Goal: Task Accomplishment & Management: Use online tool/utility

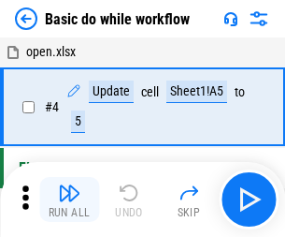
click at [69, 199] on img "button" at bounding box center [69, 192] width 22 height 22
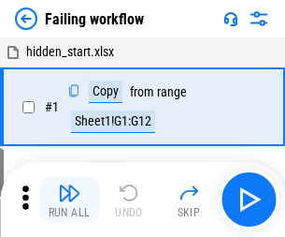
click at [69, 199] on img "button" at bounding box center [69, 192] width 22 height 22
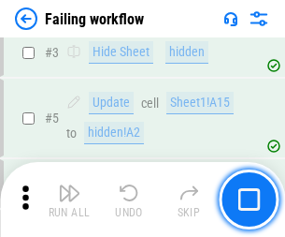
scroll to position [397, 0]
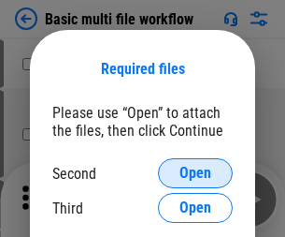
click at [196, 173] on span "Open" at bounding box center [196, 173] width 32 height 15
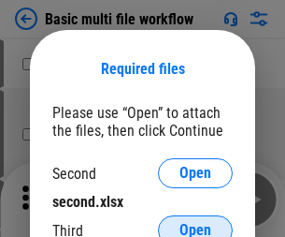
click at [196, 223] on span "Open" at bounding box center [196, 230] width 32 height 15
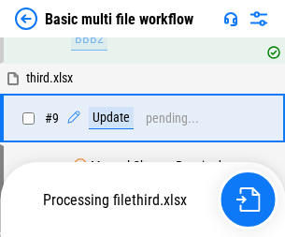
scroll to position [516, 0]
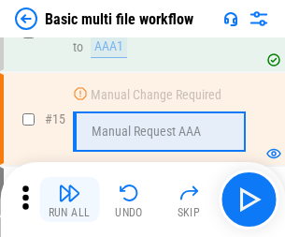
click at [69, 199] on img "button" at bounding box center [69, 192] width 22 height 22
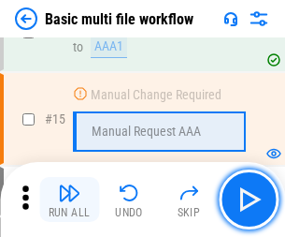
scroll to position [1245, 0]
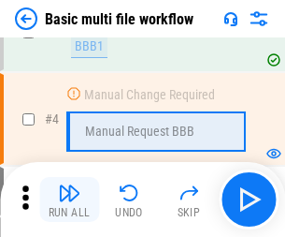
click at [69, 199] on img "button" at bounding box center [69, 192] width 22 height 22
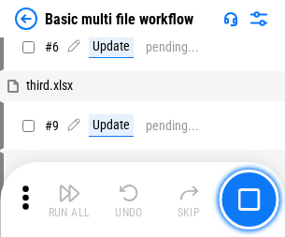
click at [69, 199] on img "button" at bounding box center [69, 192] width 22 height 22
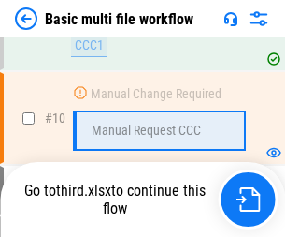
scroll to position [877, 0]
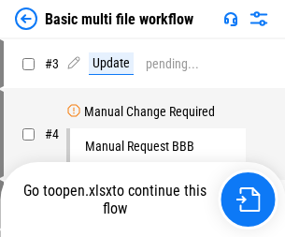
scroll to position [76, 0]
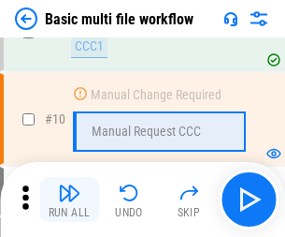
click at [69, 199] on img "button" at bounding box center [69, 192] width 22 height 22
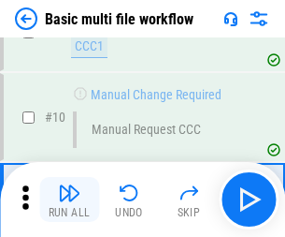
click at [69, 199] on img "button" at bounding box center [69, 192] width 22 height 22
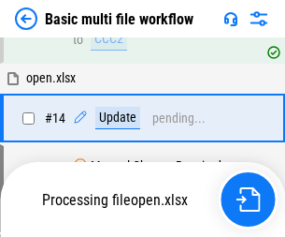
scroll to position [979, 0]
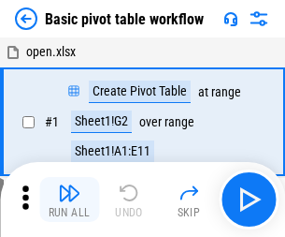
click at [69, 199] on img "button" at bounding box center [69, 192] width 22 height 22
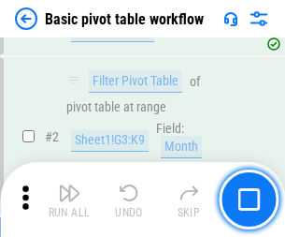
scroll to position [448, 0]
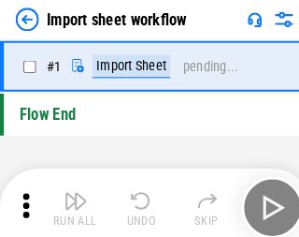
click at [69, 199] on img "button" at bounding box center [73, 192] width 22 height 22
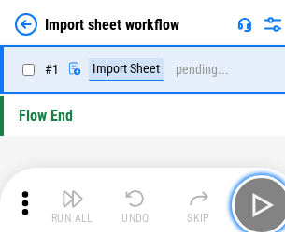
scroll to position [7, 0]
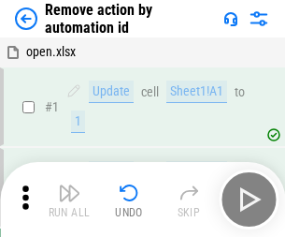
scroll to position [69, 0]
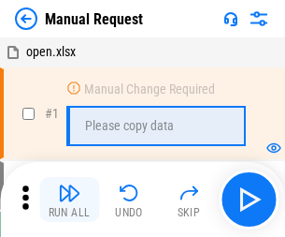
click at [69, 199] on img "button" at bounding box center [69, 192] width 22 height 22
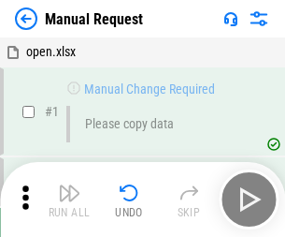
scroll to position [64, 0]
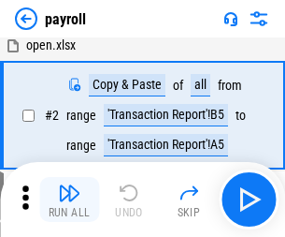
click at [69, 199] on img "button" at bounding box center [69, 192] width 22 height 22
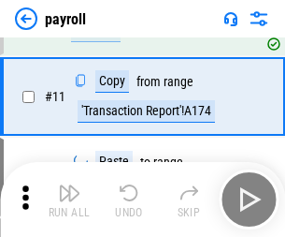
scroll to position [136, 0]
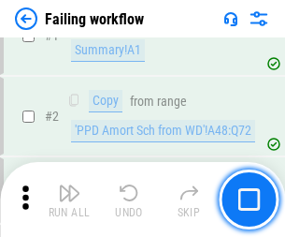
scroll to position [302, 0]
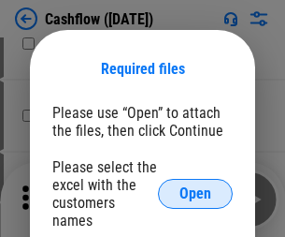
click at [196, 186] on span "Open" at bounding box center [196, 193] width 32 height 15
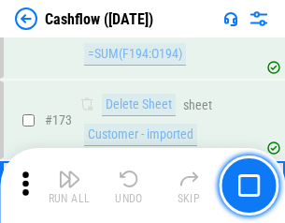
scroll to position [1981, 0]
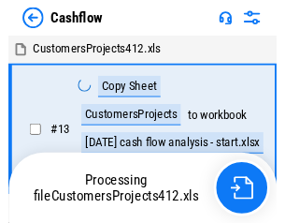
scroll to position [22, 0]
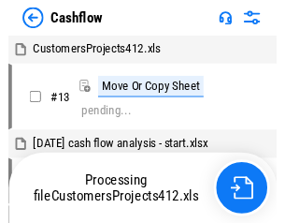
scroll to position [22, 0]
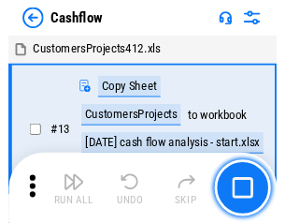
scroll to position [22, 0]
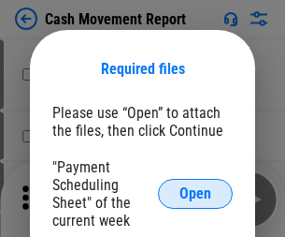
click at [196, 194] on span "Open" at bounding box center [196, 193] width 32 height 15
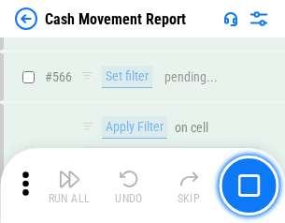
scroll to position [8575, 0]
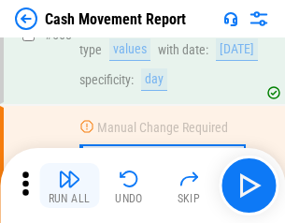
click at [69, 185] on img "button" at bounding box center [69, 178] width 22 height 22
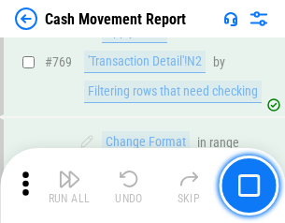
scroll to position [10397, 0]
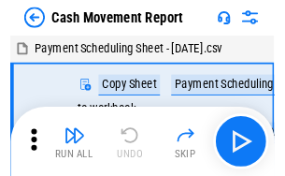
scroll to position [34, 0]
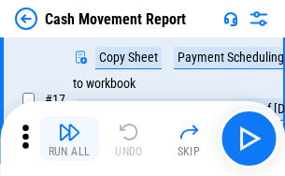
click at [69, 138] on img "button" at bounding box center [69, 132] width 22 height 22
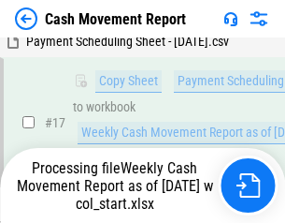
scroll to position [389, 0]
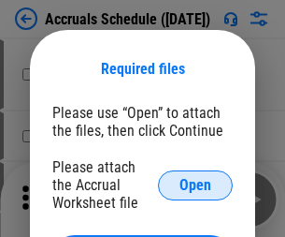
click at [196, 184] on span "Open" at bounding box center [196, 185] width 32 height 15
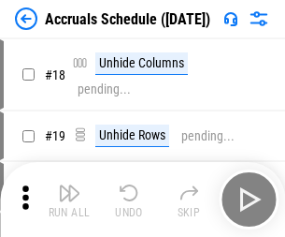
scroll to position [180, 0]
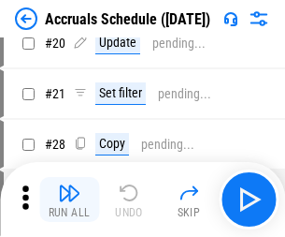
click at [69, 199] on img "button" at bounding box center [69, 192] width 22 height 22
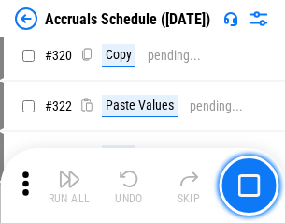
scroll to position [3480, 0]
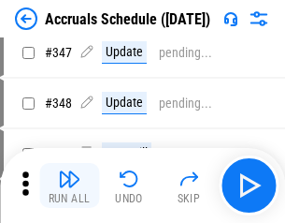
click at [69, 185] on img "button" at bounding box center [69, 178] width 22 height 22
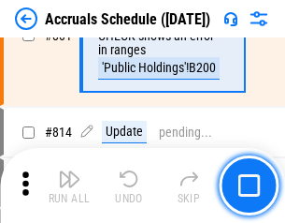
scroll to position [8256, 0]
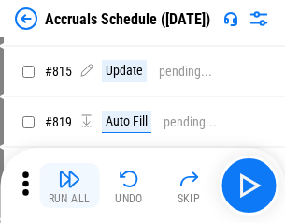
click at [69, 185] on img "button" at bounding box center [69, 178] width 22 height 22
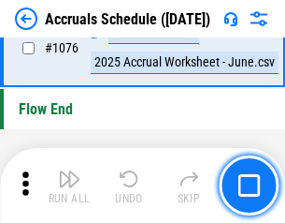
scroll to position [11206, 0]
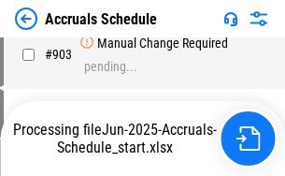
scroll to position [9810, 0]
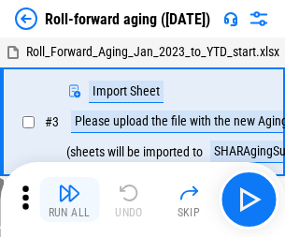
click at [69, 185] on img "button" at bounding box center [69, 192] width 22 height 22
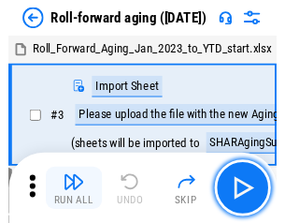
scroll to position [3, 0]
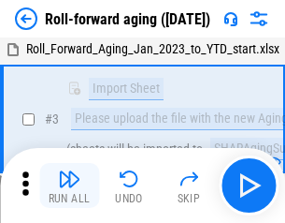
click at [69, 185] on img "button" at bounding box center [69, 178] width 22 height 22
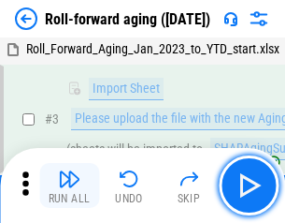
scroll to position [121, 0]
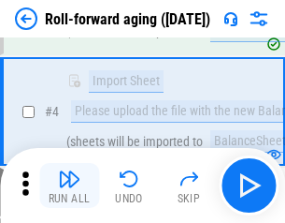
click at [69, 185] on img "button" at bounding box center [69, 178] width 22 height 22
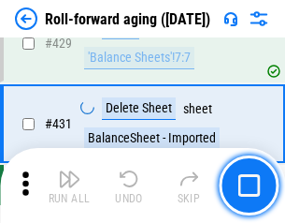
scroll to position [6488, 0]
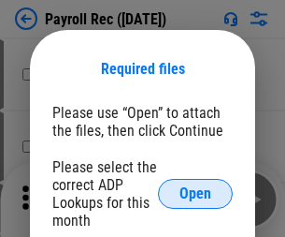
click at [196, 194] on span "Open" at bounding box center [196, 193] width 32 height 15
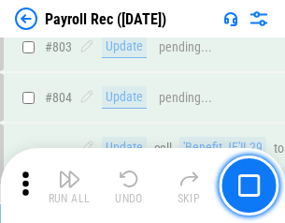
scroll to position [11887, 0]
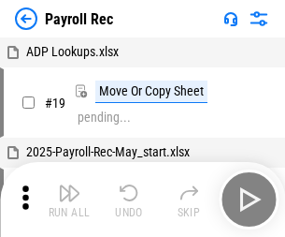
click at [69, 199] on img "button" at bounding box center [69, 192] width 22 height 22
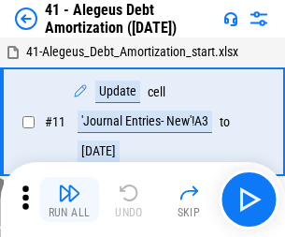
click at [69, 199] on img "button" at bounding box center [69, 192] width 22 height 22
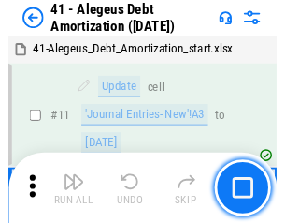
scroll to position [231, 0]
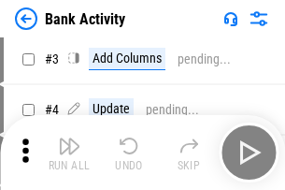
click at [69, 152] on img "button" at bounding box center [69, 146] width 22 height 22
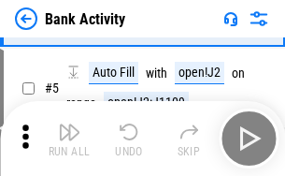
scroll to position [99, 0]
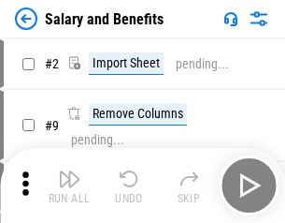
click at [69, 185] on img "button" at bounding box center [69, 178] width 22 height 22
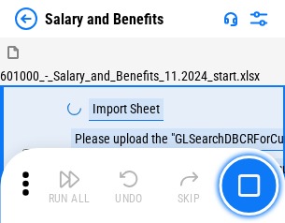
scroll to position [25, 0]
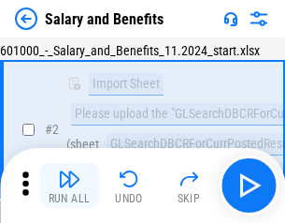
click at [69, 185] on img "button" at bounding box center [69, 178] width 22 height 22
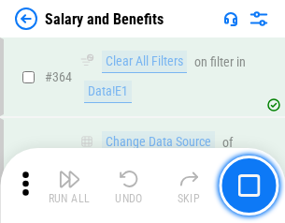
scroll to position [8811, 0]
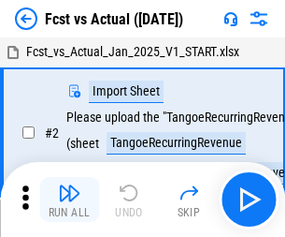
click at [69, 185] on img "button" at bounding box center [69, 192] width 22 height 22
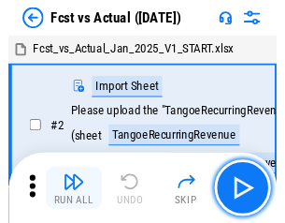
scroll to position [24, 0]
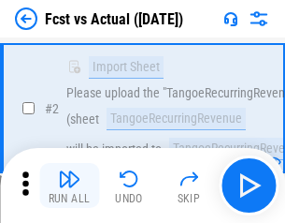
click at [69, 185] on img "button" at bounding box center [69, 178] width 22 height 22
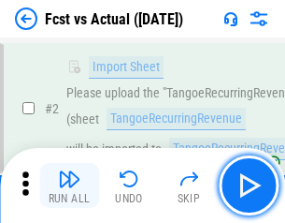
scroll to position [175, 0]
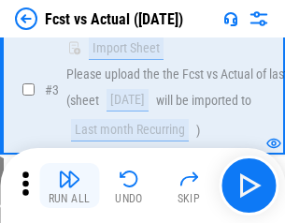
click at [69, 185] on img "button" at bounding box center [69, 178] width 22 height 22
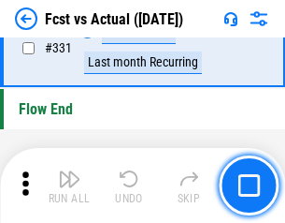
scroll to position [8956, 0]
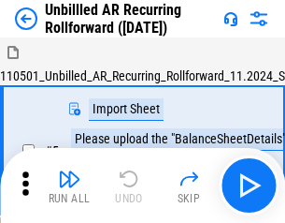
scroll to position [40, 0]
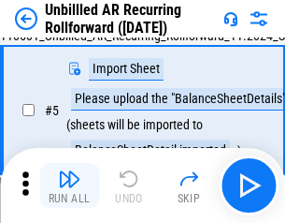
click at [69, 185] on img "button" at bounding box center [69, 178] width 22 height 22
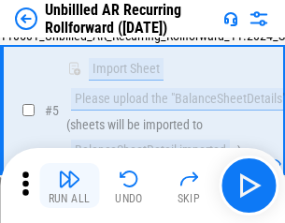
click at [69, 185] on img "button" at bounding box center [69, 178] width 22 height 22
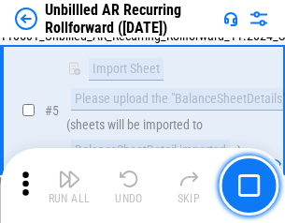
scroll to position [176, 0]
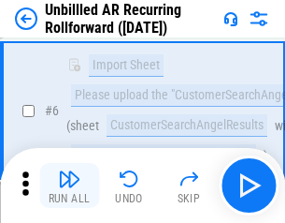
click at [69, 185] on img "button" at bounding box center [69, 178] width 22 height 22
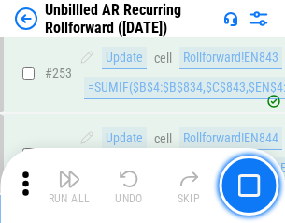
scroll to position [6355, 0]
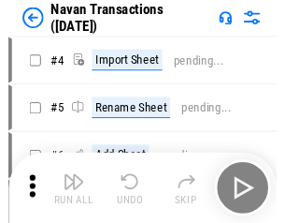
scroll to position [30, 0]
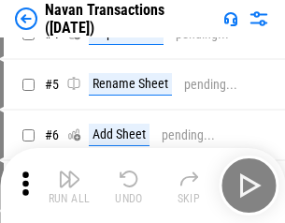
click at [69, 185] on img "button" at bounding box center [69, 178] width 22 height 22
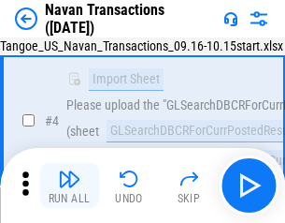
click at [69, 185] on img "button" at bounding box center [69, 178] width 22 height 22
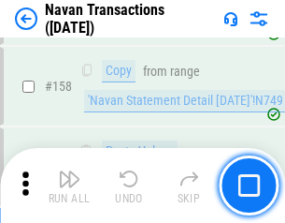
scroll to position [6066, 0]
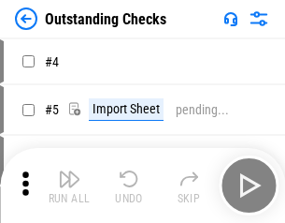
click at [69, 185] on img "button" at bounding box center [69, 178] width 22 height 22
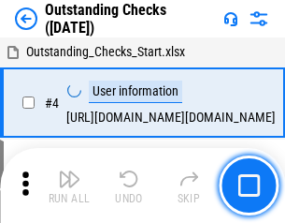
scroll to position [79, 0]
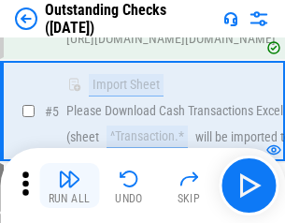
click at [69, 185] on img "button" at bounding box center [69, 178] width 22 height 22
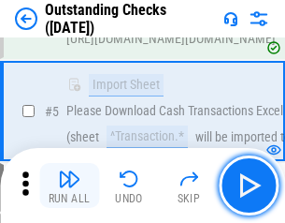
scroll to position [196, 0]
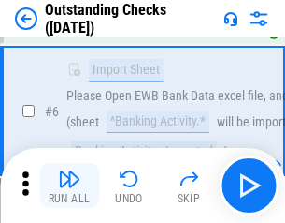
click at [69, 185] on img "button" at bounding box center [69, 178] width 22 height 22
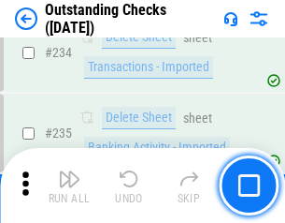
scroll to position [5681, 0]
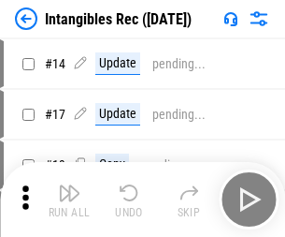
click at [69, 199] on img "button" at bounding box center [69, 192] width 22 height 22
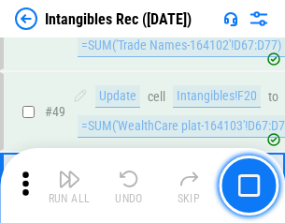
scroll to position [729, 0]
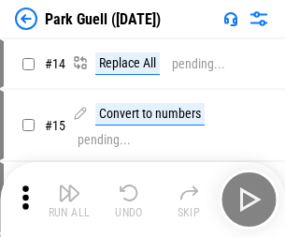
click at [69, 185] on img "button" at bounding box center [69, 192] width 22 height 22
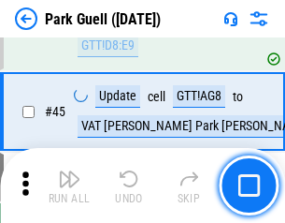
scroll to position [2340, 0]
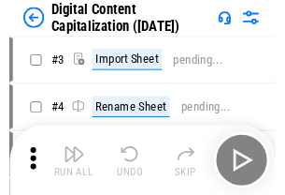
scroll to position [54, 0]
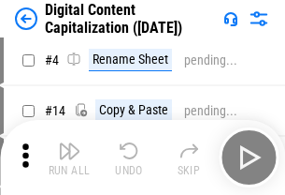
click at [69, 157] on img "button" at bounding box center [69, 150] width 22 height 22
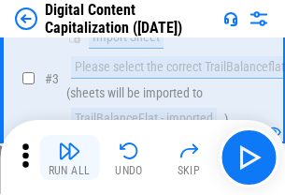
click at [69, 157] on img "button" at bounding box center [69, 150] width 22 height 22
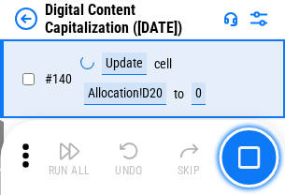
scroll to position [1984, 0]
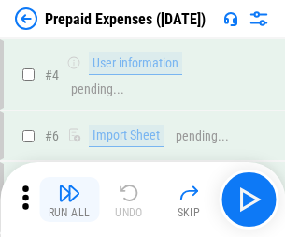
click at [69, 185] on img "button" at bounding box center [69, 192] width 22 height 22
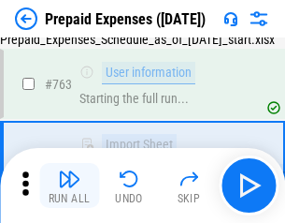
click at [69, 185] on img "button" at bounding box center [69, 178] width 22 height 22
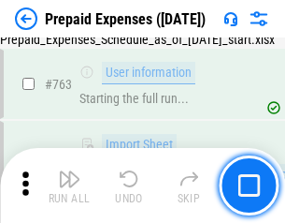
scroll to position [5296, 0]
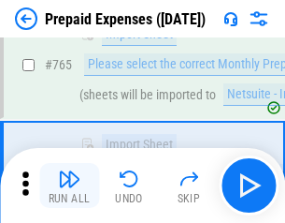
click at [69, 185] on img "button" at bounding box center [69, 178] width 22 height 22
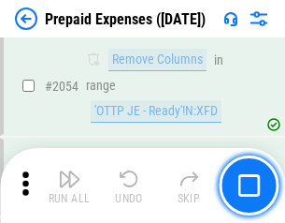
scroll to position [19557, 0]
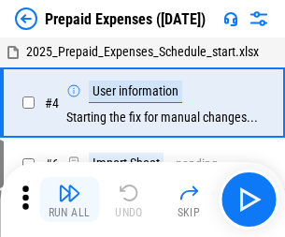
click at [69, 199] on img "button" at bounding box center [69, 192] width 22 height 22
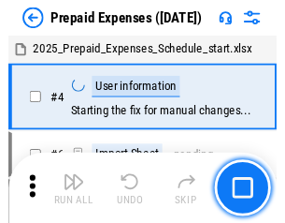
scroll to position [82, 0]
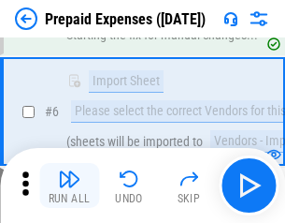
click at [69, 185] on img "button" at bounding box center [69, 178] width 22 height 22
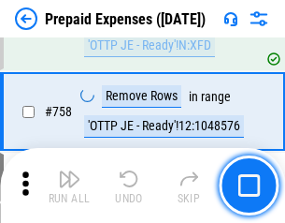
scroll to position [6667, 0]
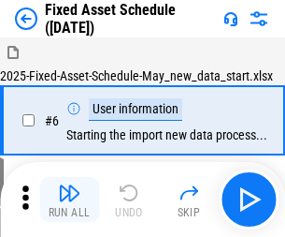
click at [69, 199] on img "button" at bounding box center [69, 192] width 22 height 22
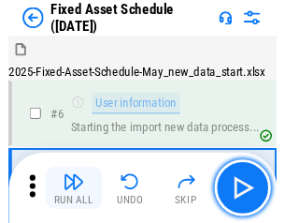
scroll to position [101, 0]
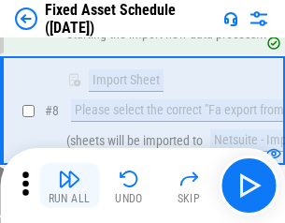
click at [69, 185] on img "button" at bounding box center [69, 178] width 22 height 22
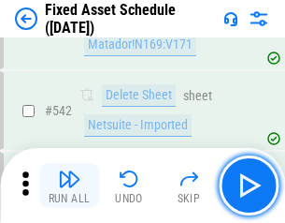
scroll to position [6670, 0]
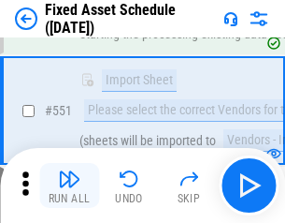
click at [69, 185] on img "button" at bounding box center [69, 178] width 22 height 22
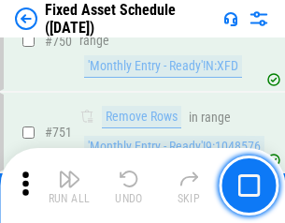
scroll to position [9121, 0]
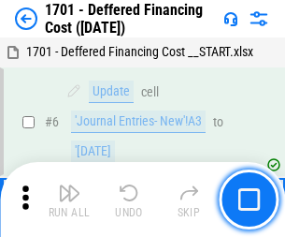
scroll to position [225, 0]
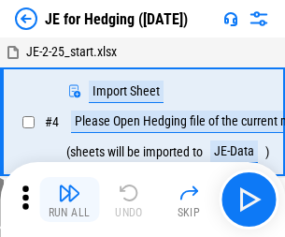
click at [69, 185] on img "button" at bounding box center [69, 192] width 22 height 22
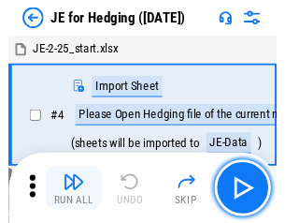
scroll to position [3, 0]
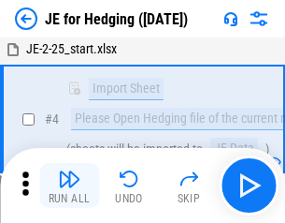
click at [69, 185] on img "button" at bounding box center [69, 178] width 22 height 22
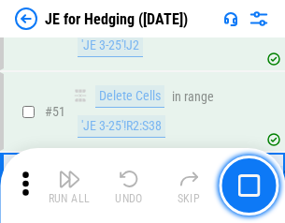
scroll to position [1212, 0]
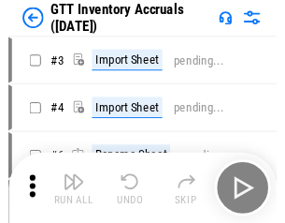
scroll to position [3, 0]
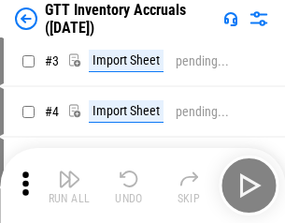
click at [69, 185] on img "button" at bounding box center [69, 178] width 22 height 22
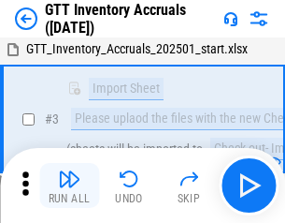
click at [69, 185] on img "button" at bounding box center [69, 178] width 22 height 22
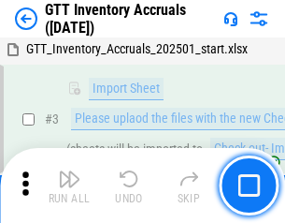
scroll to position [121, 0]
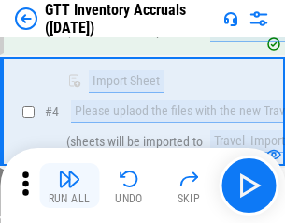
click at [69, 185] on img "button" at bounding box center [69, 178] width 22 height 22
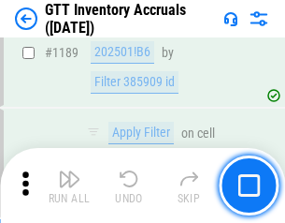
scroll to position [15278, 0]
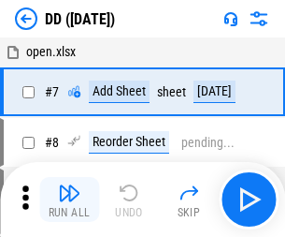
click at [69, 199] on img "button" at bounding box center [69, 192] width 22 height 22
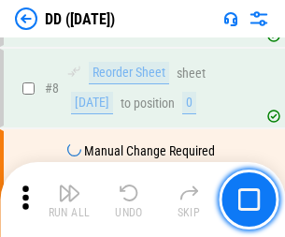
scroll to position [181, 0]
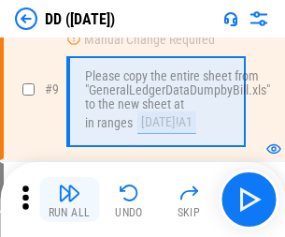
click at [69, 199] on img "button" at bounding box center [69, 192] width 22 height 22
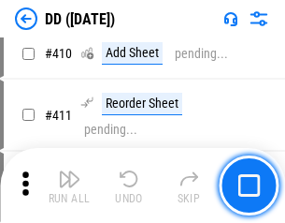
scroll to position [8371, 0]
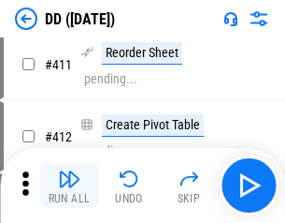
click at [69, 185] on img "button" at bounding box center [69, 178] width 22 height 22
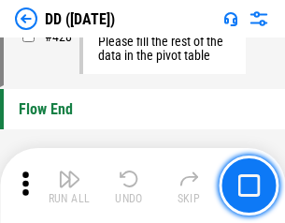
scroll to position [8955, 0]
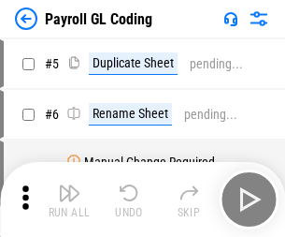
click at [69, 199] on img "button" at bounding box center [69, 192] width 22 height 22
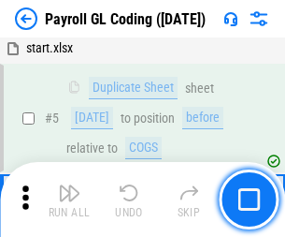
scroll to position [225, 0]
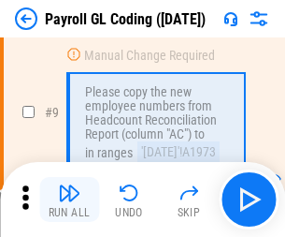
click at [69, 199] on img "button" at bounding box center [69, 192] width 22 height 22
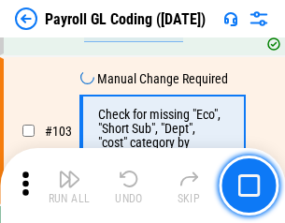
scroll to position [4390, 0]
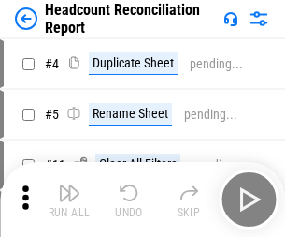
click at [69, 199] on img "button" at bounding box center [69, 192] width 22 height 22
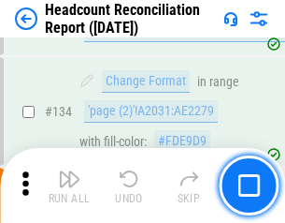
scroll to position [2249, 0]
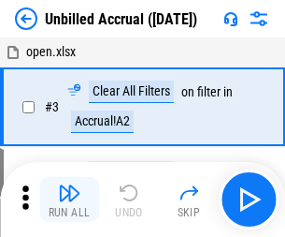
click at [69, 199] on img "button" at bounding box center [69, 192] width 22 height 22
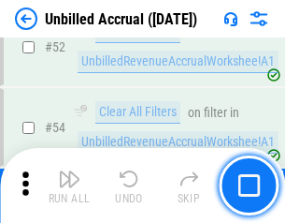
scroll to position [1953, 0]
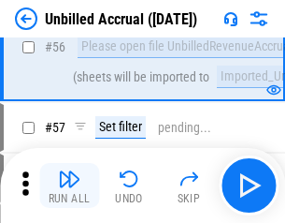
click at [69, 185] on img "button" at bounding box center [69, 178] width 22 height 22
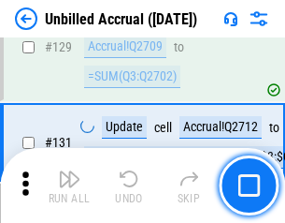
scroll to position [5573, 0]
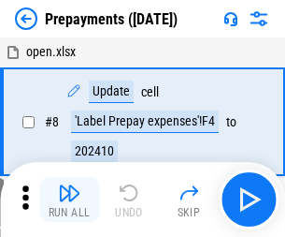
click at [69, 199] on img "button" at bounding box center [69, 192] width 22 height 22
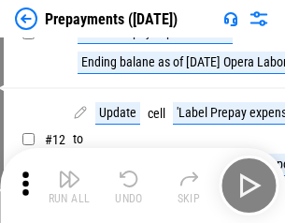
scroll to position [117, 0]
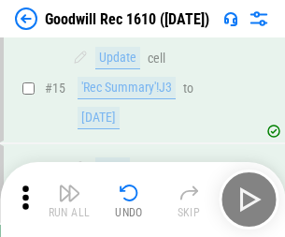
scroll to position [320, 0]
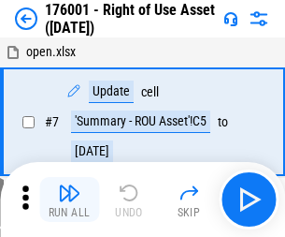
click at [69, 199] on img "button" at bounding box center [69, 192] width 22 height 22
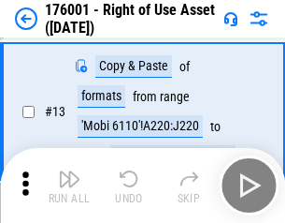
scroll to position [121, 0]
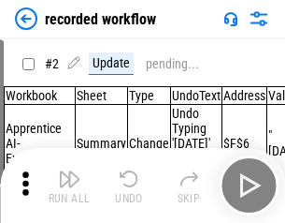
click at [69, 185] on img "button" at bounding box center [69, 178] width 22 height 22
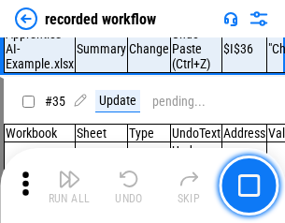
scroll to position [5848, 0]
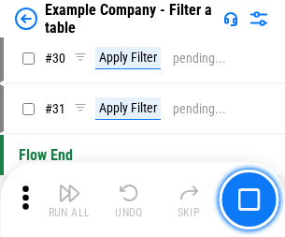
scroll to position [1712, 0]
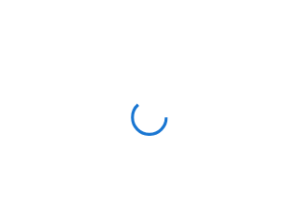
scroll to position [29, 0]
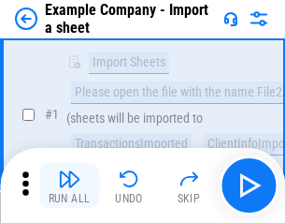
click at [69, 185] on img "button" at bounding box center [69, 178] width 22 height 22
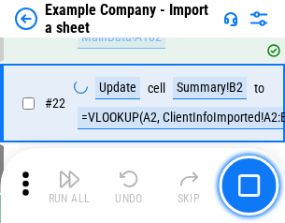
scroll to position [414, 0]
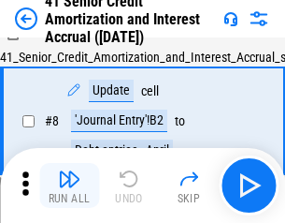
click at [69, 185] on img "button" at bounding box center [69, 178] width 22 height 22
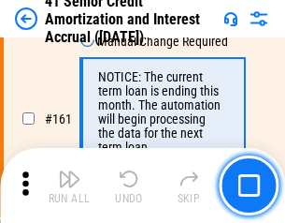
click at [69, 185] on img "button" at bounding box center [69, 178] width 22 height 22
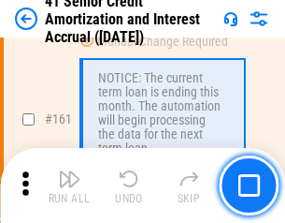
scroll to position [2001, 0]
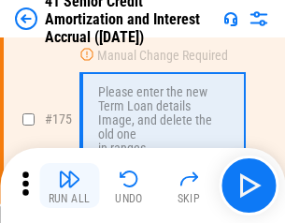
click at [69, 185] on img "button" at bounding box center [69, 178] width 22 height 22
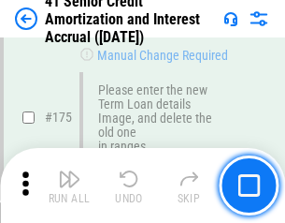
scroll to position [2191, 0]
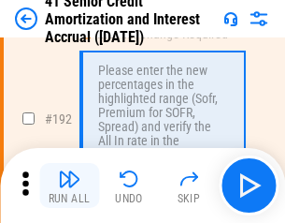
click at [69, 185] on img "button" at bounding box center [69, 178] width 22 height 22
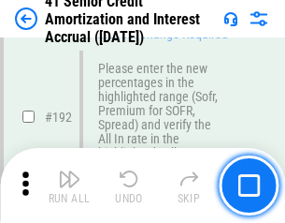
scroll to position [2387, 0]
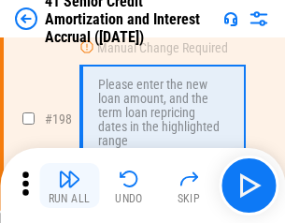
click at [69, 185] on img "button" at bounding box center [69, 178] width 22 height 22
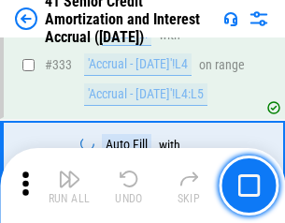
scroll to position [4780, 0]
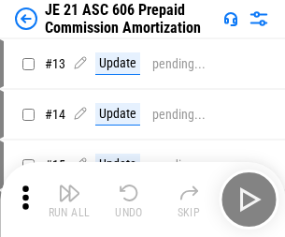
click at [69, 185] on img "button" at bounding box center [69, 192] width 22 height 22
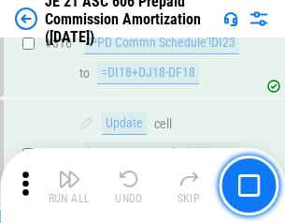
scroll to position [3493, 0]
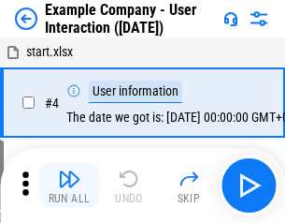
click at [69, 185] on img "button" at bounding box center [69, 178] width 22 height 22
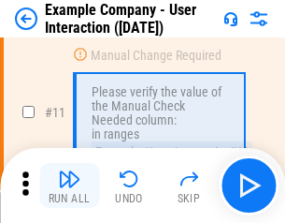
click at [69, 185] on img "button" at bounding box center [69, 178] width 22 height 22
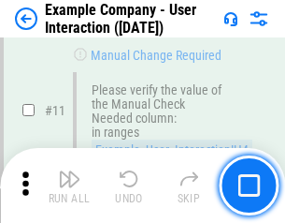
scroll to position [405, 0]
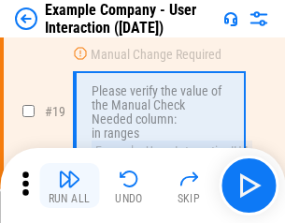
click at [69, 185] on img "button" at bounding box center [69, 178] width 22 height 22
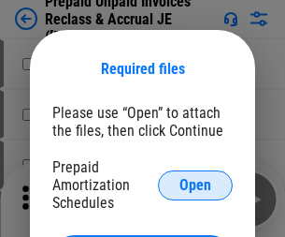
click at [196, 184] on span "Open" at bounding box center [196, 185] width 32 height 15
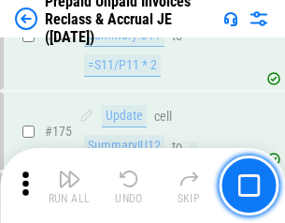
scroll to position [2526, 0]
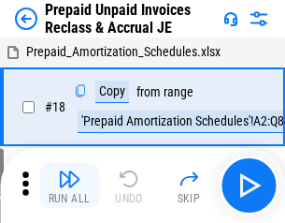
click at [69, 185] on img "button" at bounding box center [69, 178] width 22 height 22
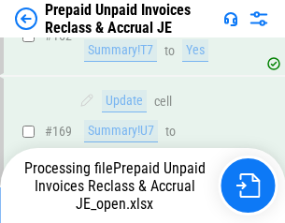
scroll to position [1628, 0]
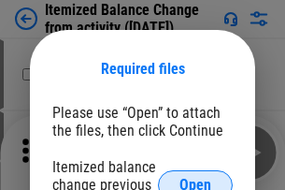
click at [196, 178] on span "Open" at bounding box center [196, 185] width 32 height 15
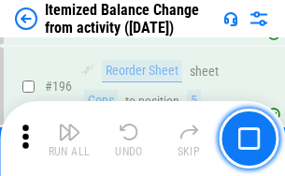
scroll to position [3601, 0]
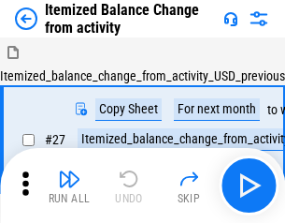
scroll to position [29, 0]
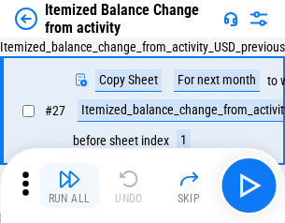
click at [69, 185] on img "button" at bounding box center [69, 178] width 22 height 22
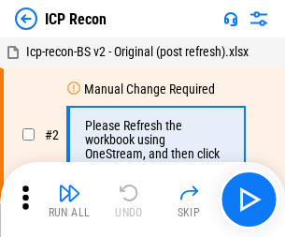
scroll to position [8, 0]
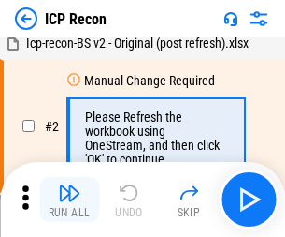
click at [69, 199] on img "button" at bounding box center [69, 192] width 22 height 22
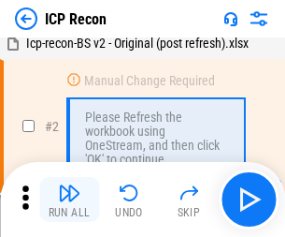
click at [69, 199] on img "button" at bounding box center [69, 192] width 22 height 22
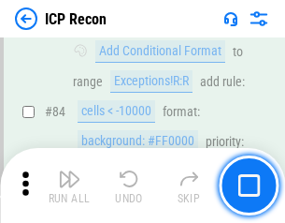
scroll to position [1834, 0]
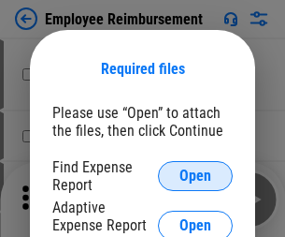
click at [196, 176] on span "Open" at bounding box center [196, 175] width 32 height 15
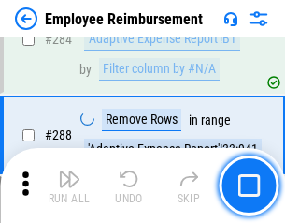
scroll to position [5086, 0]
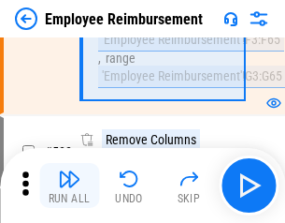
click at [69, 185] on img "button" at bounding box center [69, 178] width 22 height 22
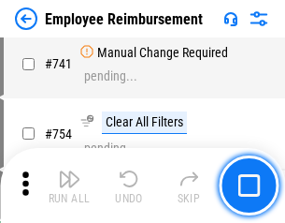
scroll to position [13126, 0]
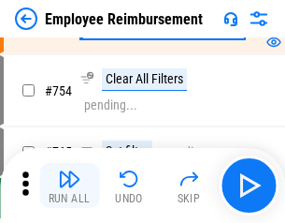
click at [69, 185] on img "button" at bounding box center [69, 178] width 22 height 22
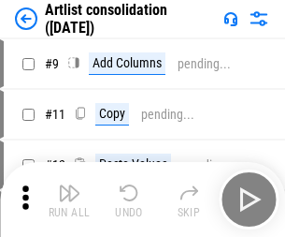
click at [69, 199] on img "button" at bounding box center [69, 192] width 22 height 22
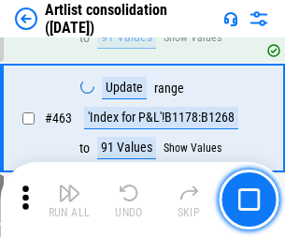
scroll to position [8192, 0]
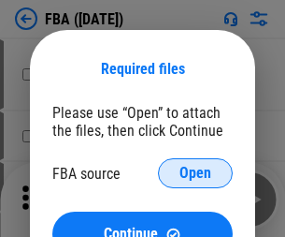
click at [196, 173] on span "Open" at bounding box center [196, 173] width 32 height 15
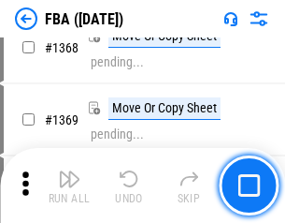
scroll to position [20093, 0]
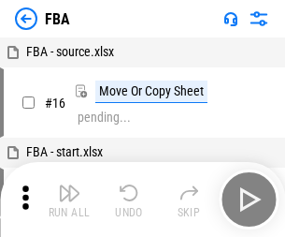
scroll to position [19, 0]
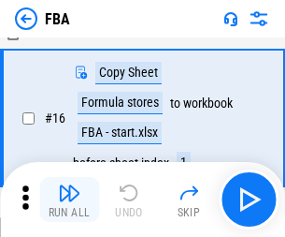
click at [69, 199] on img "button" at bounding box center [69, 192] width 22 height 22
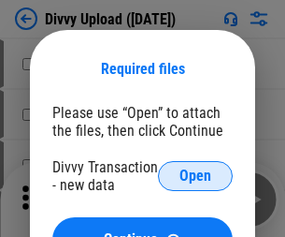
click at [196, 176] on span "Open" at bounding box center [196, 175] width 32 height 15
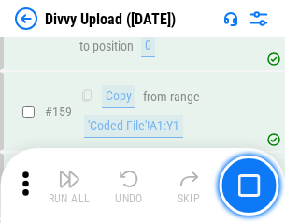
scroll to position [1937, 0]
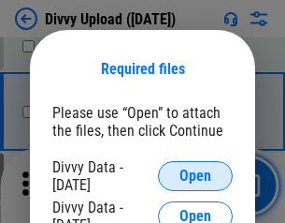
click at [196, 176] on span "Open" at bounding box center [196, 175] width 32 height 15
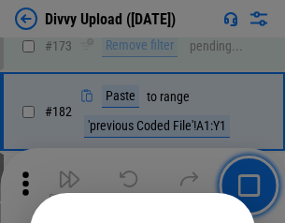
scroll to position [2100, 0]
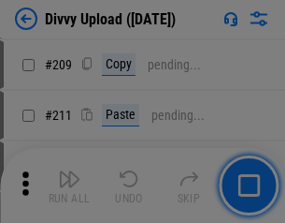
scroll to position [3178, 0]
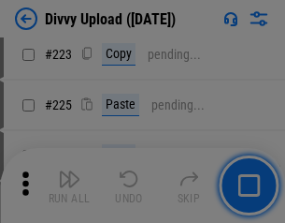
scroll to position [3734, 0]
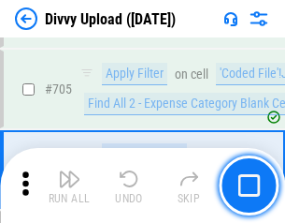
scroll to position [12799, 0]
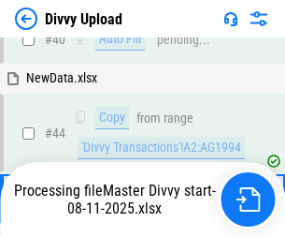
scroll to position [206, 0]
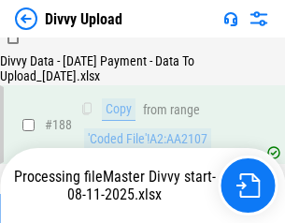
scroll to position [2202, 0]
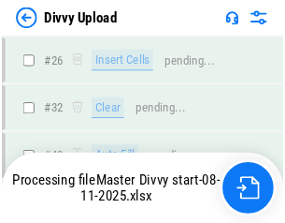
scroll to position [1937, 0]
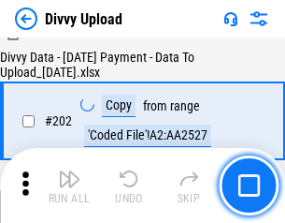
scroll to position [3027, 0]
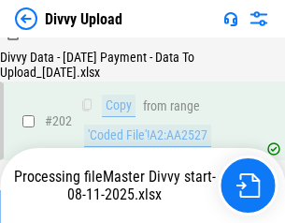
scroll to position [3027, 0]
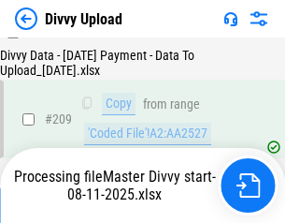
scroll to position [3440, 0]
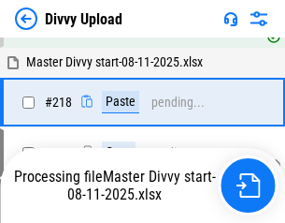
scroll to position [3948, 0]
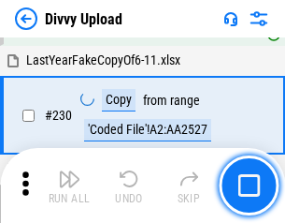
scroll to position [4643, 0]
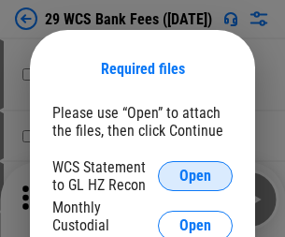
click at [196, 176] on span "Open" at bounding box center [196, 175] width 32 height 15
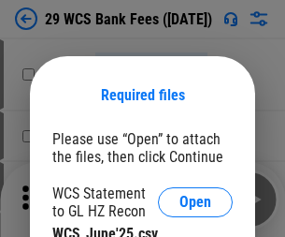
scroll to position [26, 0]
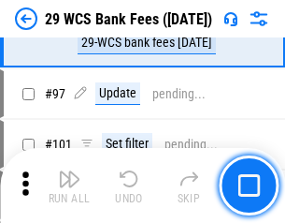
scroll to position [1823, 0]
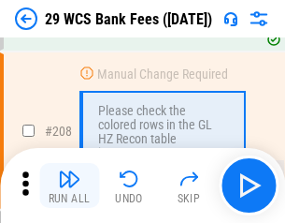
click at [69, 185] on img "button" at bounding box center [69, 178] width 22 height 22
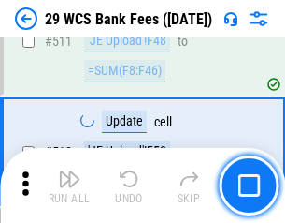
scroll to position [9413, 0]
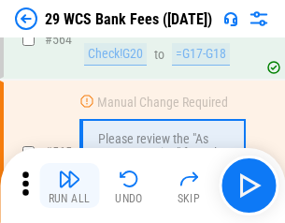
click at [69, 185] on img "button" at bounding box center [69, 178] width 22 height 22
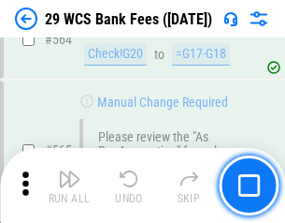
scroll to position [10119, 0]
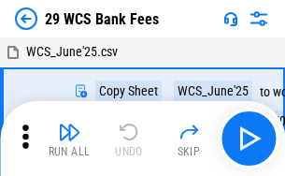
scroll to position [34, 0]
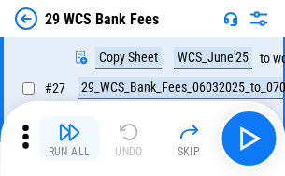
click at [69, 138] on img "button" at bounding box center [69, 132] width 22 height 22
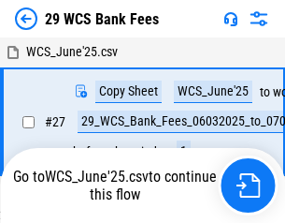
scroll to position [10, 0]
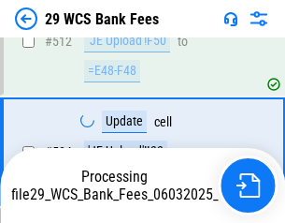
scroll to position [9989, 0]
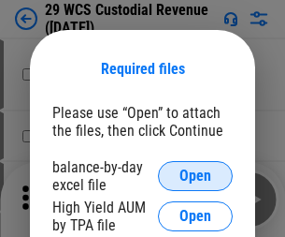
click at [196, 176] on span "Open" at bounding box center [196, 175] width 32 height 15
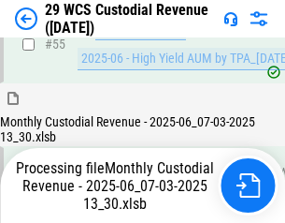
scroll to position [1402, 0]
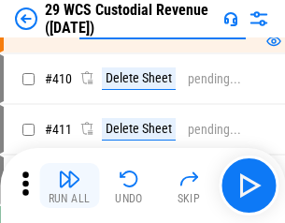
click at [69, 185] on img "button" at bounding box center [69, 178] width 22 height 22
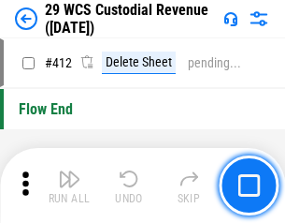
scroll to position [8935, 0]
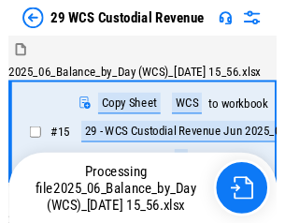
scroll to position [45, 0]
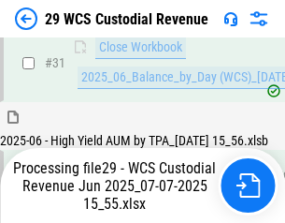
scroll to position [961, 0]
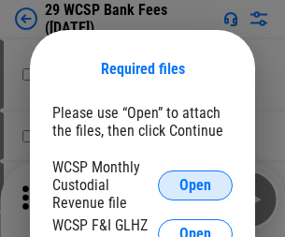
click at [196, 184] on span "Open" at bounding box center [196, 185] width 32 height 15
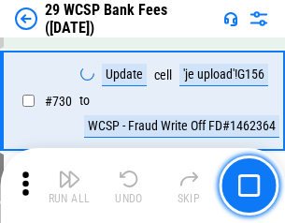
scroll to position [9428, 0]
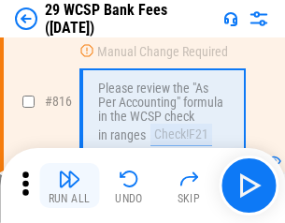
click at [69, 185] on img "button" at bounding box center [69, 178] width 22 height 22
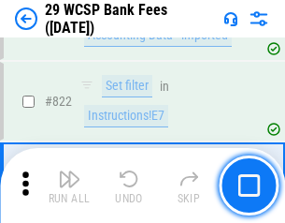
scroll to position [11526, 0]
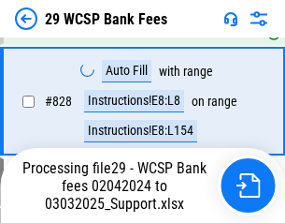
scroll to position [11849, 0]
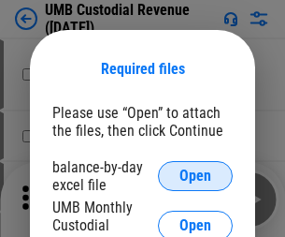
click at [196, 176] on span "Open" at bounding box center [196, 175] width 32 height 15
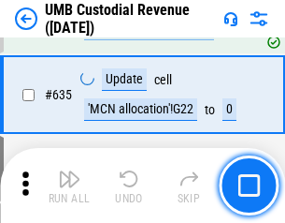
scroll to position [9791, 0]
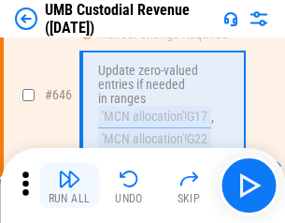
click at [69, 185] on img "button" at bounding box center [69, 178] width 22 height 22
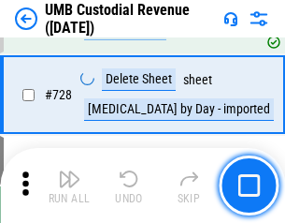
scroll to position [11542, 0]
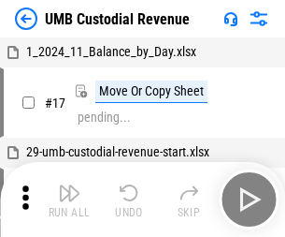
scroll to position [14, 0]
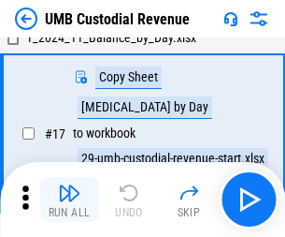
click at [69, 199] on img "button" at bounding box center [69, 192] width 22 height 22
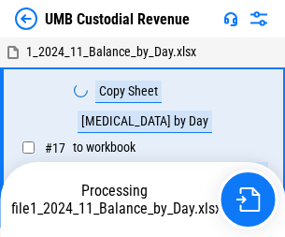
scroll to position [14, 0]
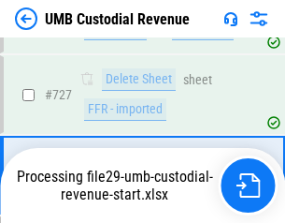
scroll to position [11418, 0]
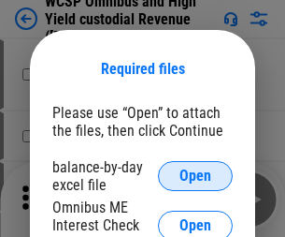
click at [196, 176] on span "Open" at bounding box center [196, 175] width 32 height 15
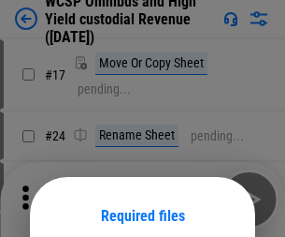
scroll to position [147, 0]
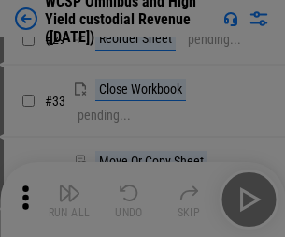
scroll to position [428, 0]
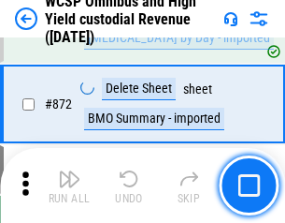
scroll to position [15835, 0]
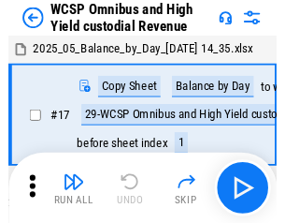
scroll to position [10, 0]
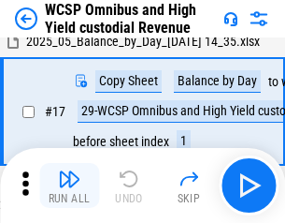
click at [69, 185] on img "button" at bounding box center [69, 178] width 22 height 22
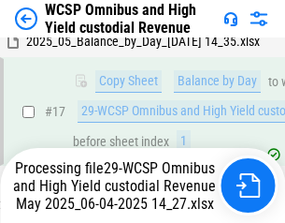
scroll to position [389, 0]
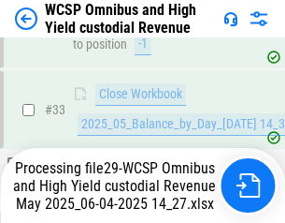
scroll to position [926, 0]
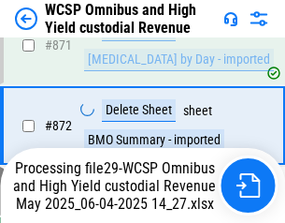
scroll to position [15792, 0]
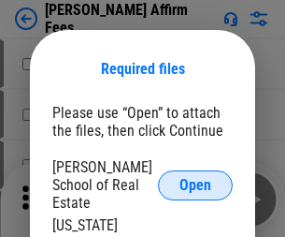
click at [196, 178] on span "Open" at bounding box center [196, 185] width 32 height 15
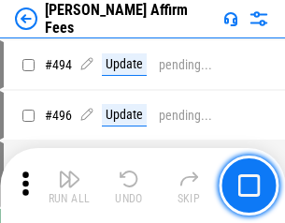
scroll to position [5087, 0]
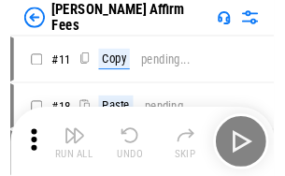
scroll to position [19, 0]
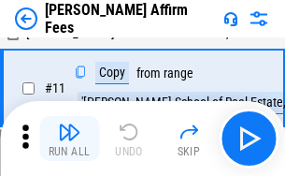
click at [69, 138] on img "button" at bounding box center [69, 132] width 22 height 22
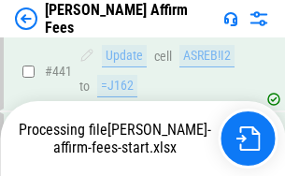
scroll to position [4907, 0]
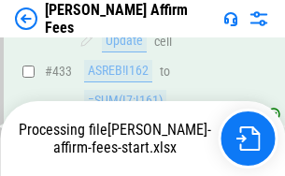
scroll to position [4935, 0]
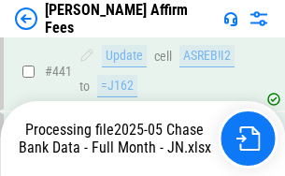
scroll to position [4907, 0]
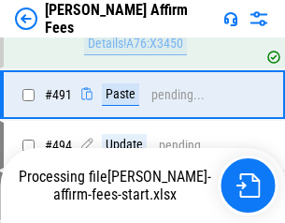
scroll to position [5087, 0]
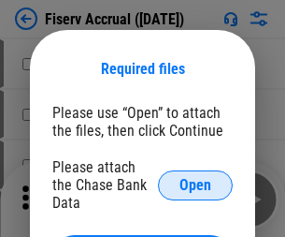
click at [196, 178] on span "Open" at bounding box center [196, 185] width 32 height 15
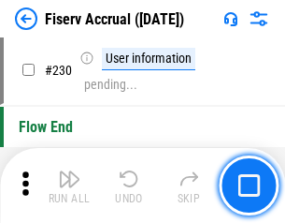
scroll to position [5928, 0]
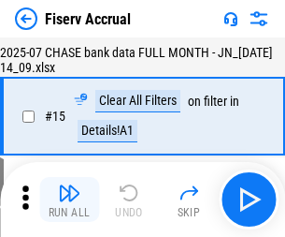
click at [69, 199] on img "button" at bounding box center [69, 192] width 22 height 22
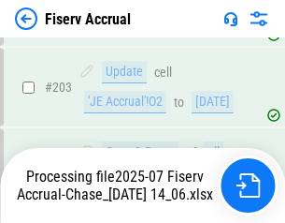
scroll to position [5293, 0]
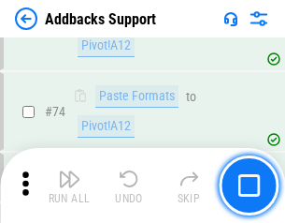
scroll to position [1362, 0]
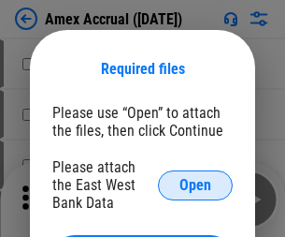
click at [196, 184] on span "Open" at bounding box center [196, 185] width 32 height 15
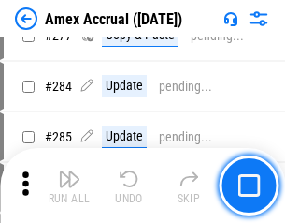
scroll to position [4870, 0]
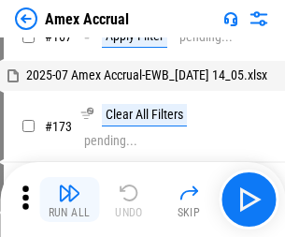
click at [69, 199] on img "button" at bounding box center [69, 192] width 22 height 22
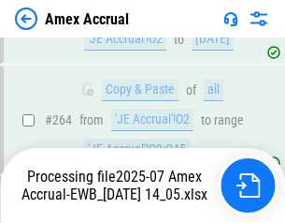
scroll to position [5344, 0]
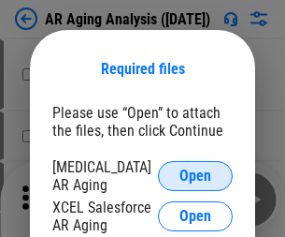
click at [196, 173] on span "Open" at bounding box center [196, 175] width 32 height 15
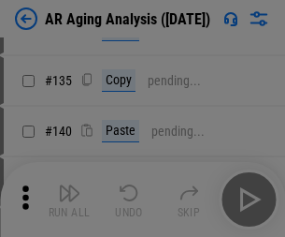
scroll to position [563, 0]
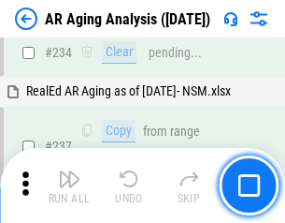
scroll to position [2900, 0]
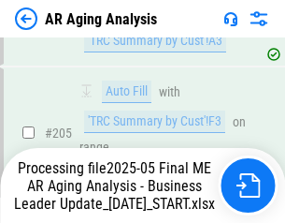
scroll to position [2879, 0]
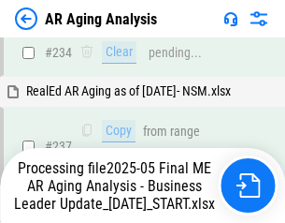
scroll to position [2956, 0]
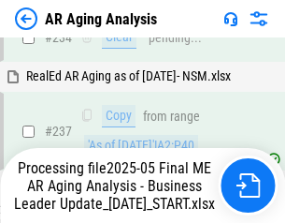
scroll to position [2956, 0]
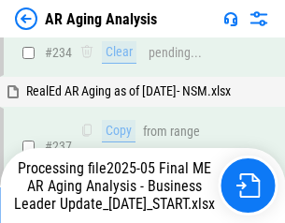
scroll to position [2879, 0]
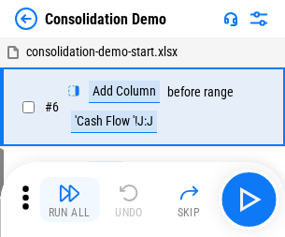
click at [69, 199] on img "button" at bounding box center [69, 192] width 22 height 22
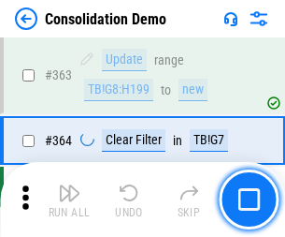
scroll to position [6271, 0]
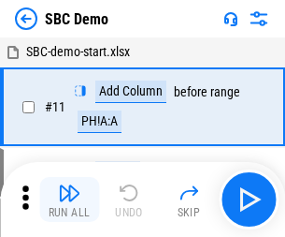
click at [69, 199] on img "button" at bounding box center [69, 192] width 22 height 22
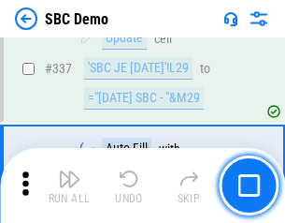
scroll to position [4922, 0]
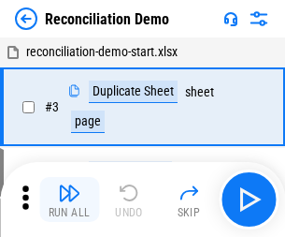
click at [69, 199] on img "button" at bounding box center [69, 192] width 22 height 22
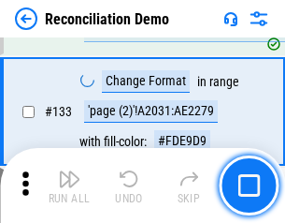
scroll to position [2222, 0]
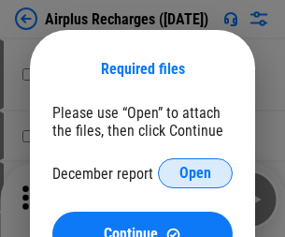
click at [196, 173] on span "Open" at bounding box center [196, 173] width 32 height 15
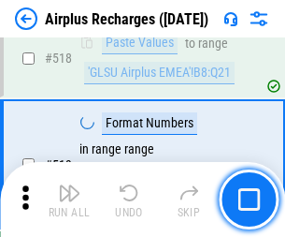
scroll to position [8051, 0]
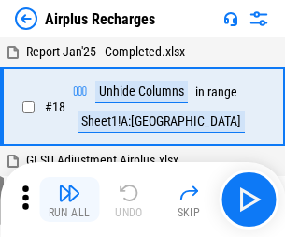
click at [69, 199] on img "button" at bounding box center [69, 192] width 22 height 22
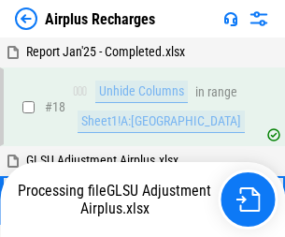
scroll to position [82, 0]
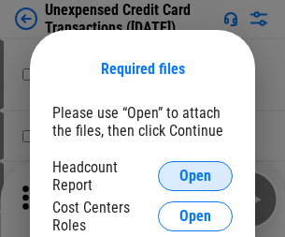
click at [196, 176] on span "Open" at bounding box center [196, 175] width 32 height 15
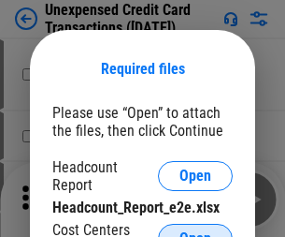
click at [196, 231] on span "Open" at bounding box center [196, 238] width 32 height 15
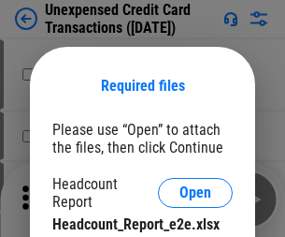
scroll to position [17, 0]
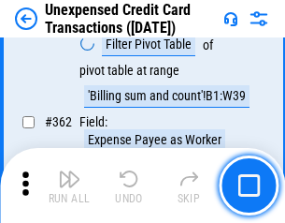
scroll to position [4811, 0]
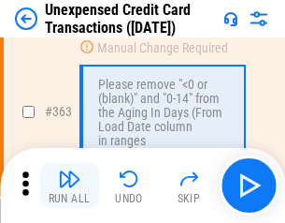
click at [69, 185] on img "button" at bounding box center [69, 178] width 22 height 22
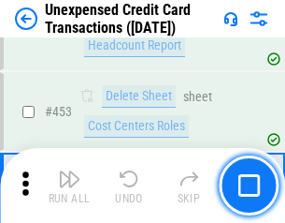
scroll to position [6381, 0]
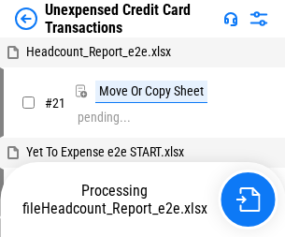
scroll to position [29, 0]
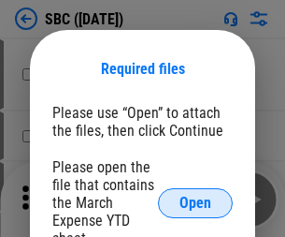
click at [196, 202] on span "Open" at bounding box center [196, 203] width 32 height 15
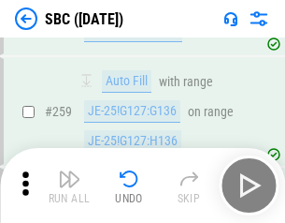
scroll to position [3656, 0]
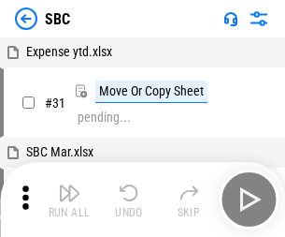
scroll to position [19, 0]
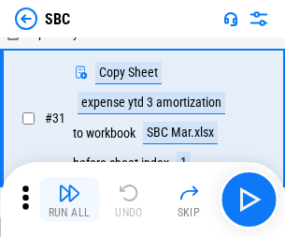
click at [69, 199] on img "button" at bounding box center [69, 192] width 22 height 22
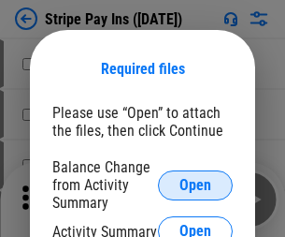
click at [196, 184] on span "Open" at bounding box center [196, 185] width 32 height 15
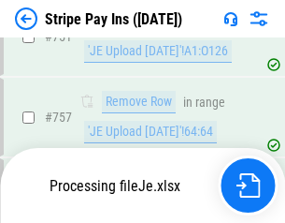
scroll to position [9852, 0]
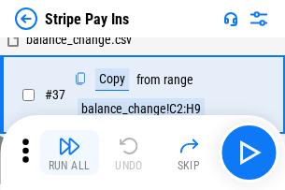
click at [69, 152] on img "button" at bounding box center [69, 146] width 22 height 22
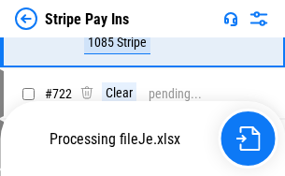
scroll to position [9811, 0]
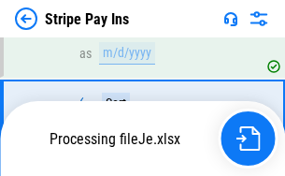
scroll to position [9811, 0]
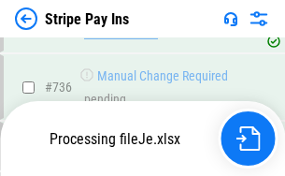
scroll to position [9811, 0]
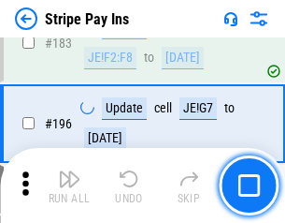
scroll to position [2532, 0]
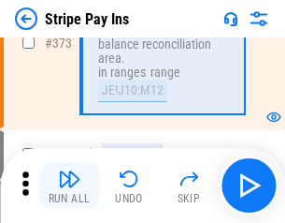
click at [69, 185] on img "button" at bounding box center [69, 178] width 22 height 22
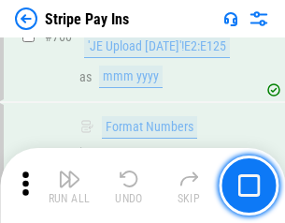
scroll to position [9788, 0]
